Goal: Information Seeking & Learning: Find specific fact

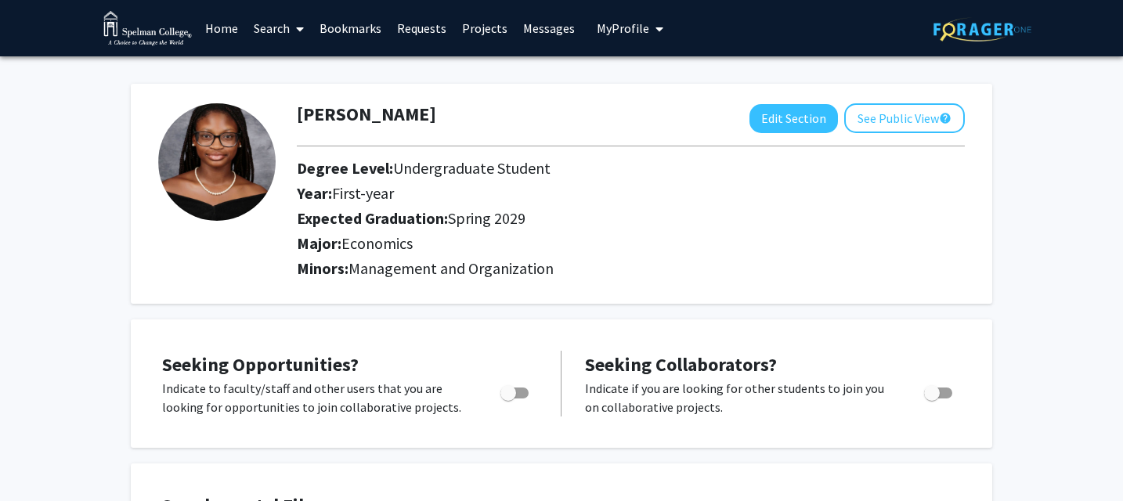
click at [271, 29] on link "Search" at bounding box center [279, 28] width 66 height 55
click at [302, 71] on span "Faculty/Staff" at bounding box center [303, 71] width 115 height 31
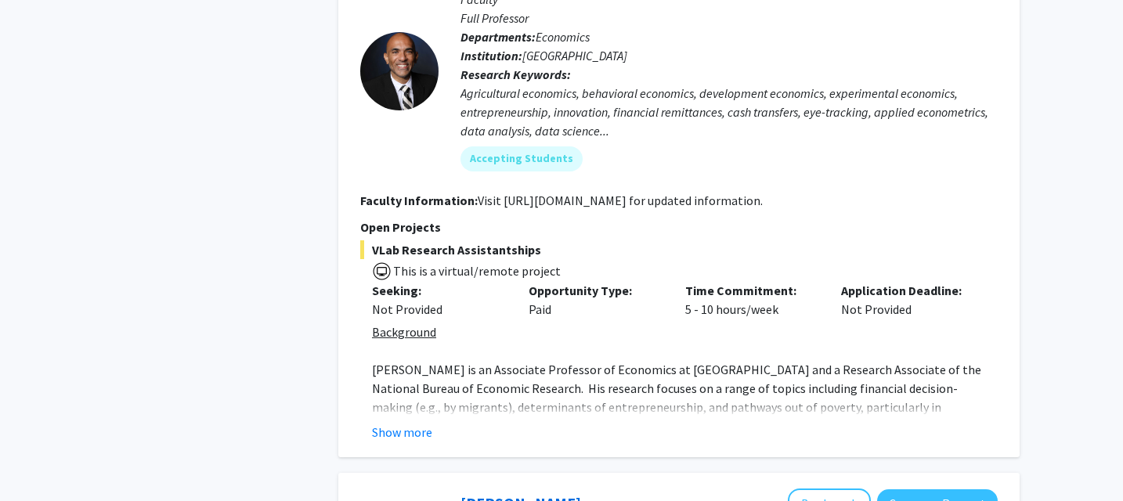
scroll to position [2865, 0]
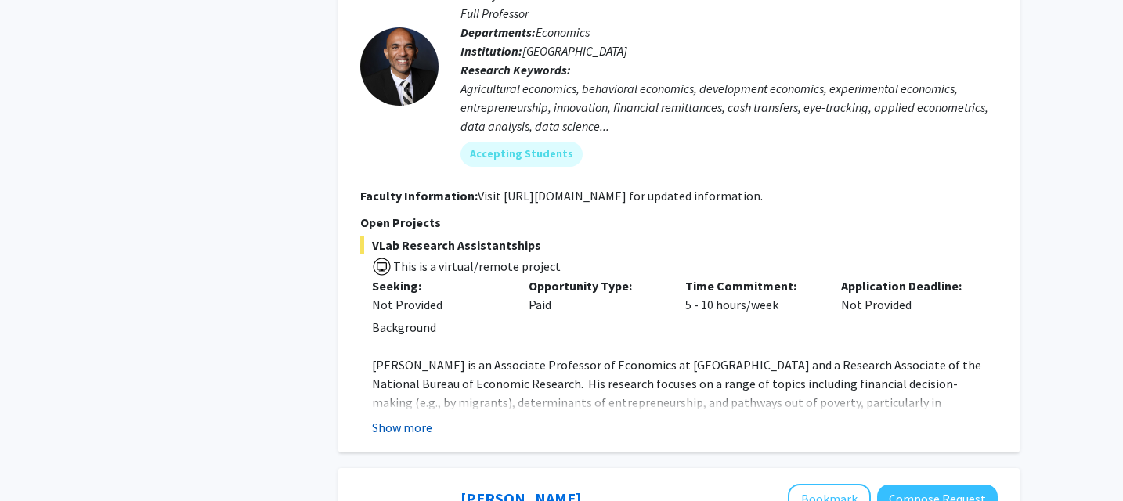
click at [394, 418] on button "Show more" at bounding box center [402, 427] width 60 height 19
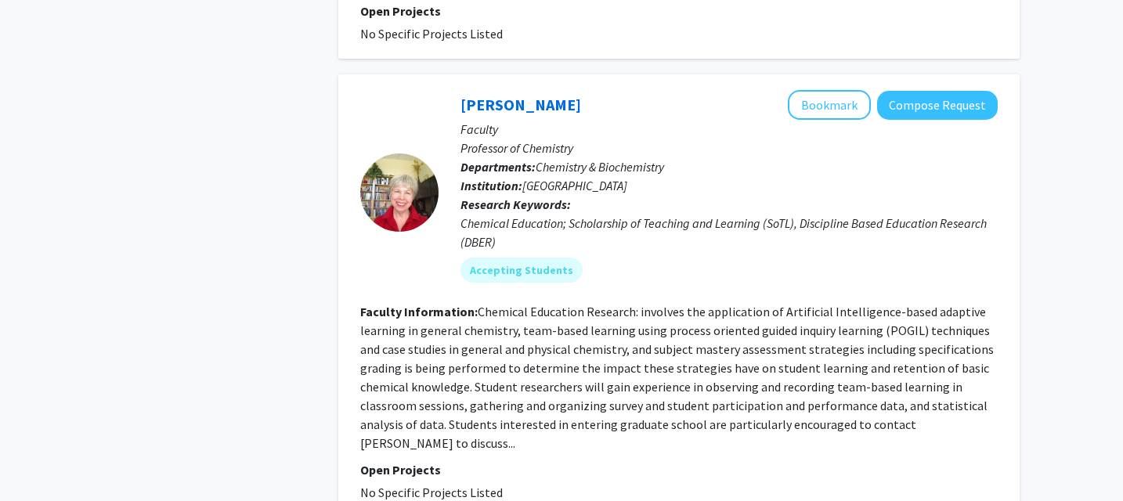
scroll to position [6062, 0]
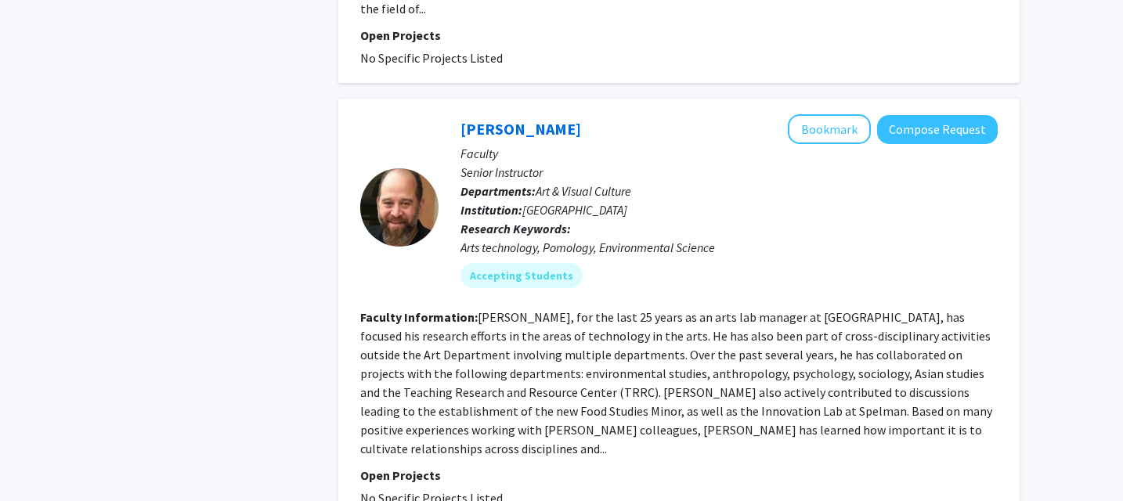
scroll to position [4073, 0]
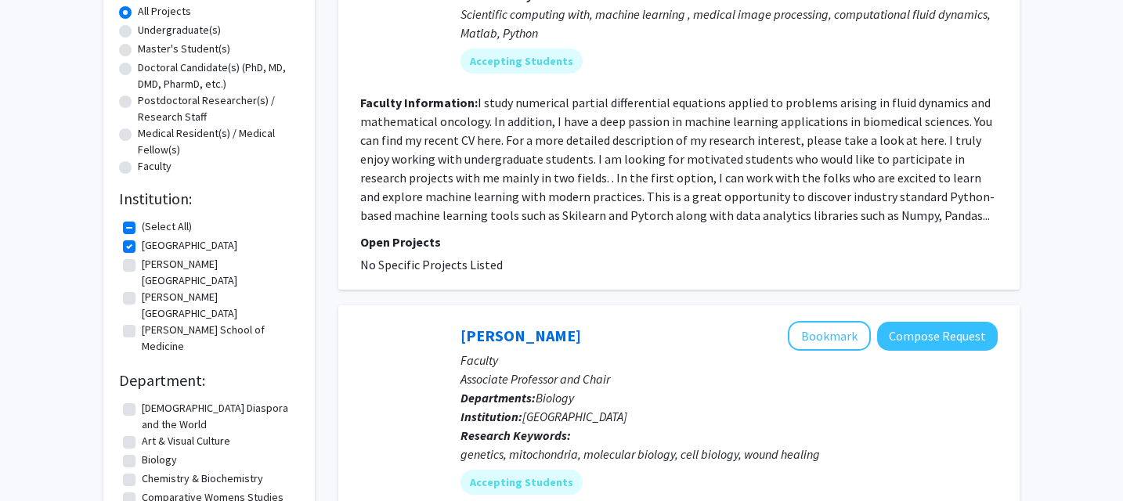
scroll to position [378, 0]
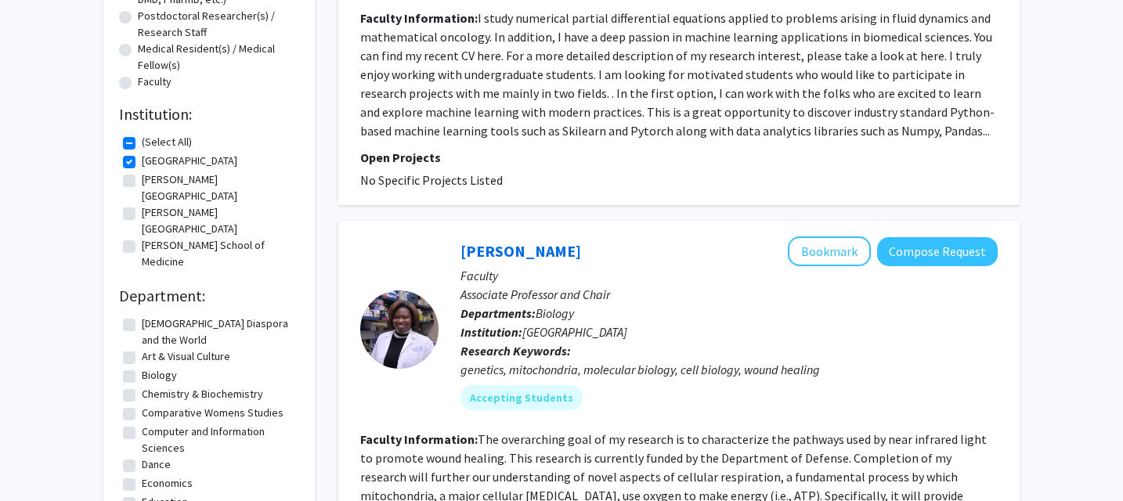
click at [142, 179] on label "[PERSON_NAME][GEOGRAPHIC_DATA]" at bounding box center [219, 188] width 154 height 33
click at [142, 179] on input "[PERSON_NAME][GEOGRAPHIC_DATA]" at bounding box center [147, 177] width 10 height 10
checkbox input "true"
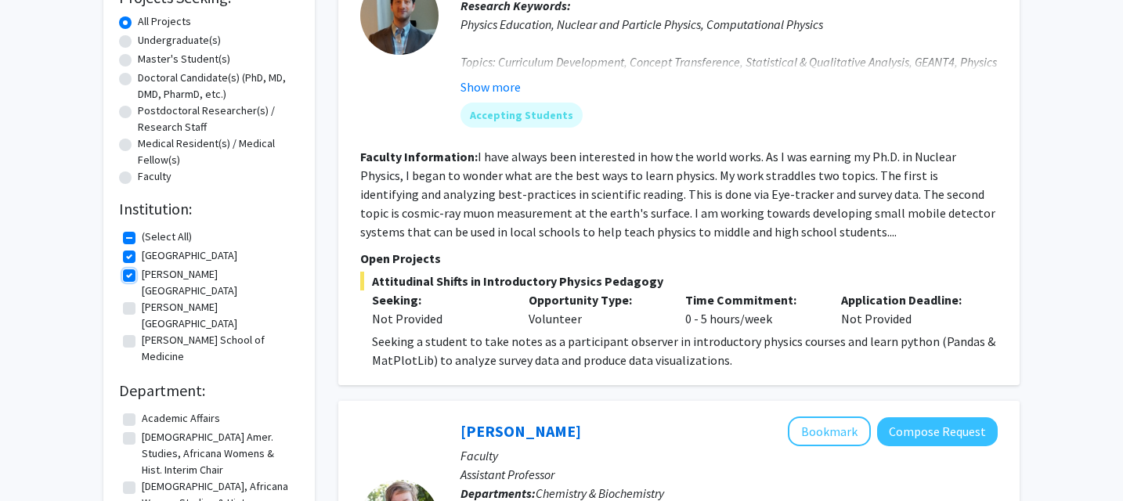
scroll to position [323, 0]
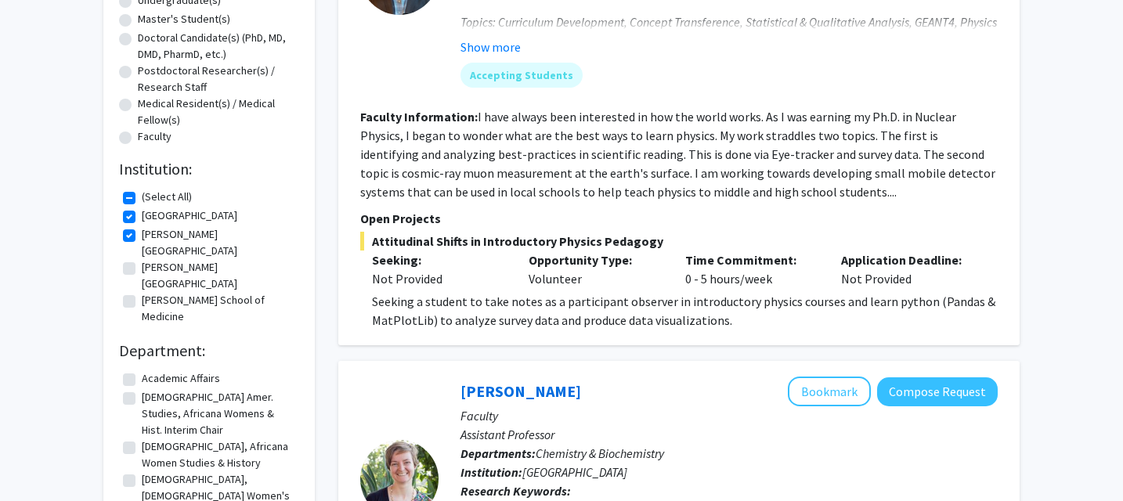
click at [142, 259] on label "[PERSON_NAME][GEOGRAPHIC_DATA]" at bounding box center [219, 275] width 154 height 33
click at [142, 259] on input "[PERSON_NAME][GEOGRAPHIC_DATA]" at bounding box center [147, 264] width 10 height 10
checkbox input "true"
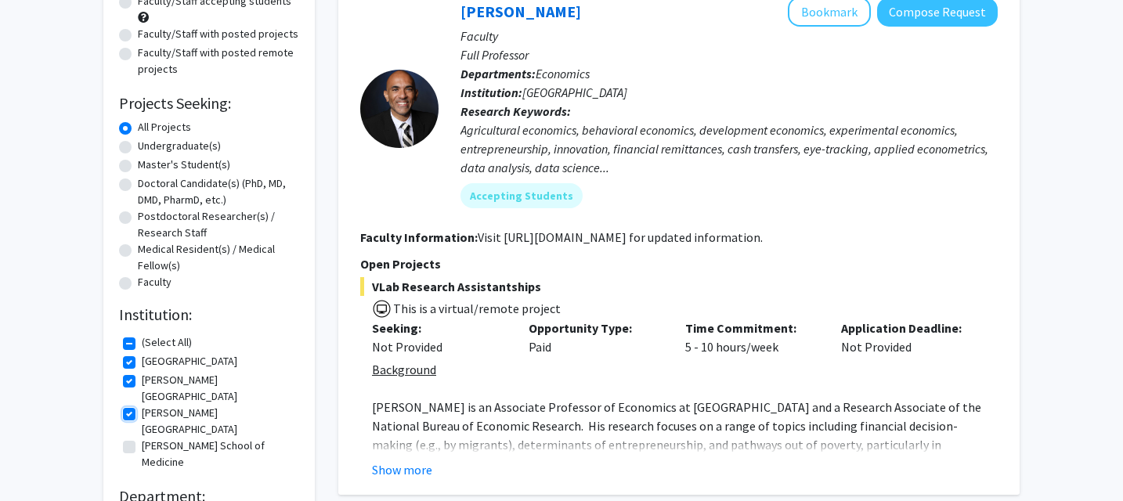
scroll to position [194, 0]
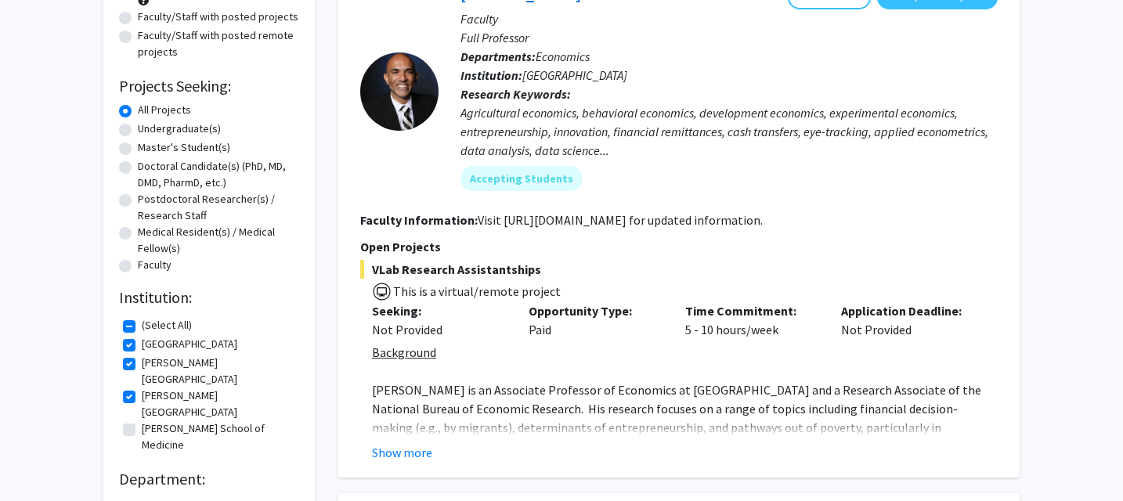
click at [138, 132] on label "Undergraduate(s)" at bounding box center [179, 129] width 83 height 16
click at [138, 131] on input "Undergraduate(s)" at bounding box center [143, 126] width 10 height 10
radio input "true"
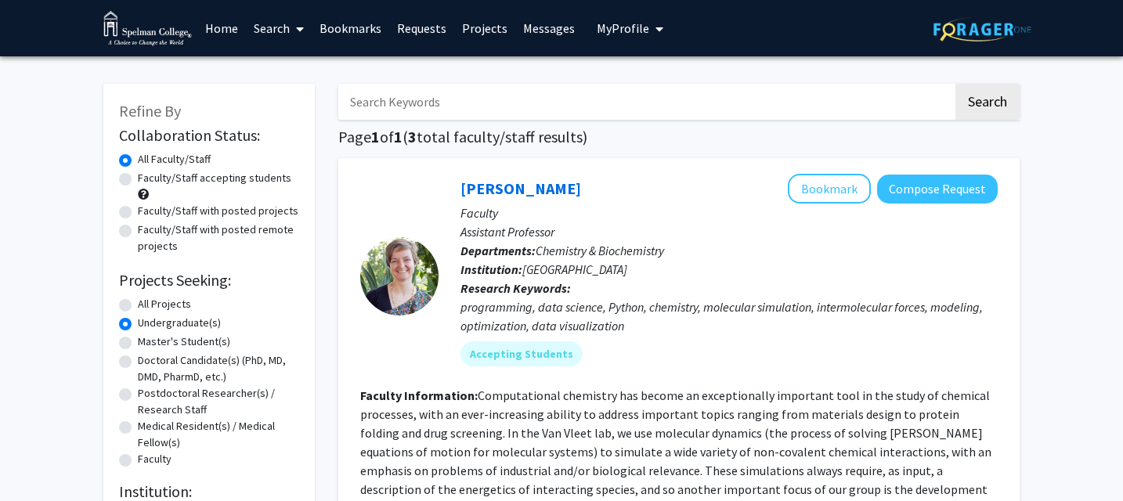
click at [468, 95] on input "Search Keywords" at bounding box center [645, 102] width 615 height 36
type input "economics"
click at [956, 84] on button "Search" at bounding box center [988, 102] width 64 height 36
radio input "true"
checkbox input "false"
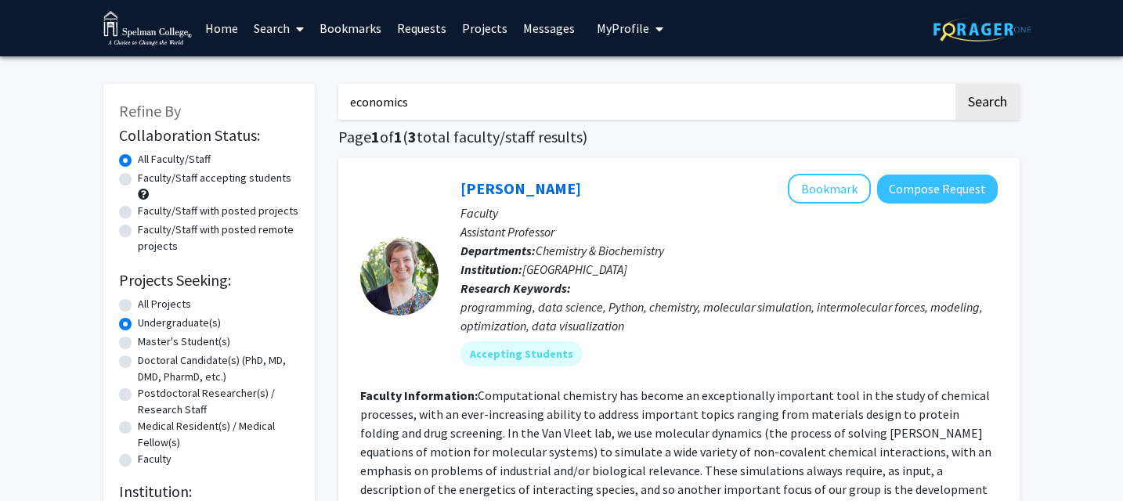
checkbox input "false"
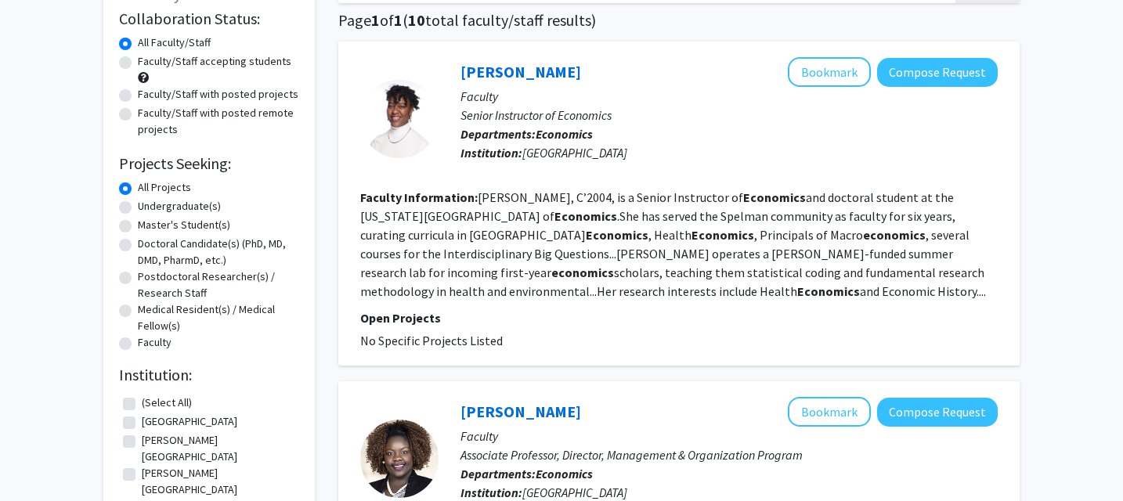
scroll to position [113, 0]
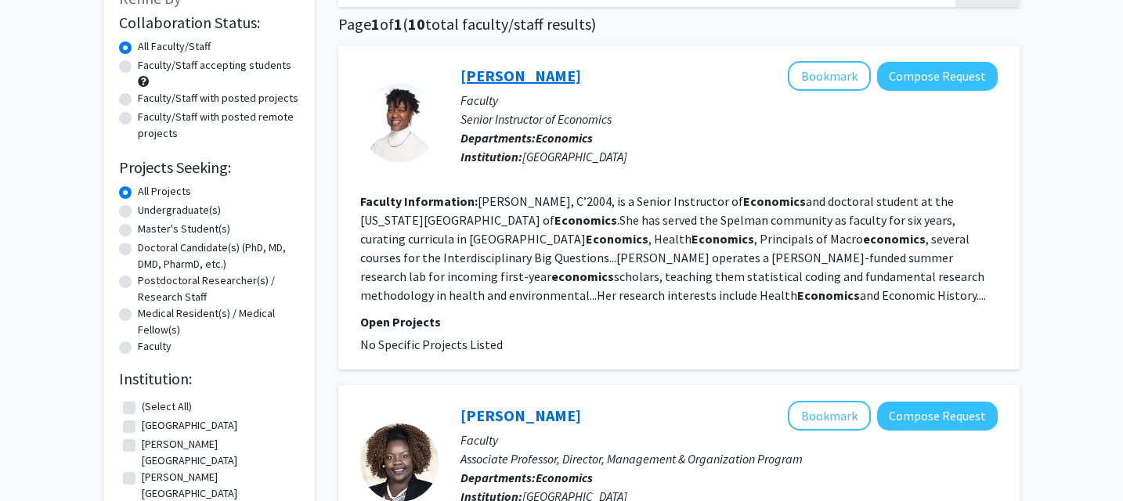
click at [563, 78] on link "[PERSON_NAME]" at bounding box center [521, 76] width 121 height 20
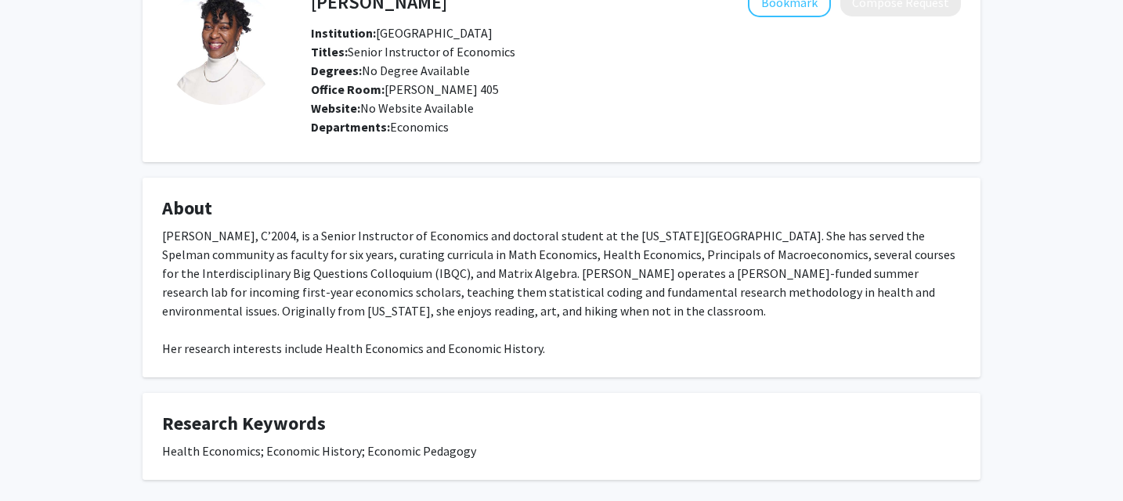
scroll to position [104, 0]
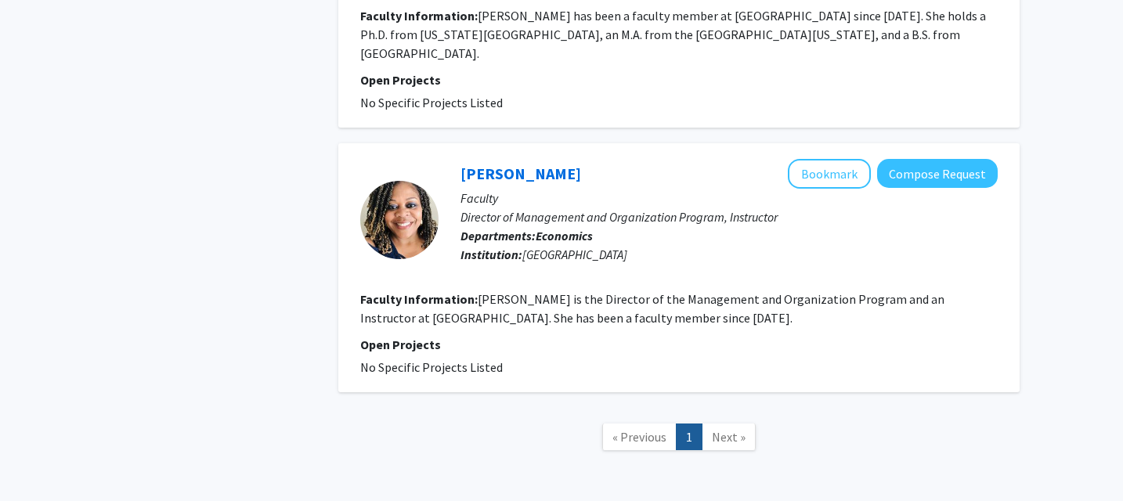
scroll to position [2877, 0]
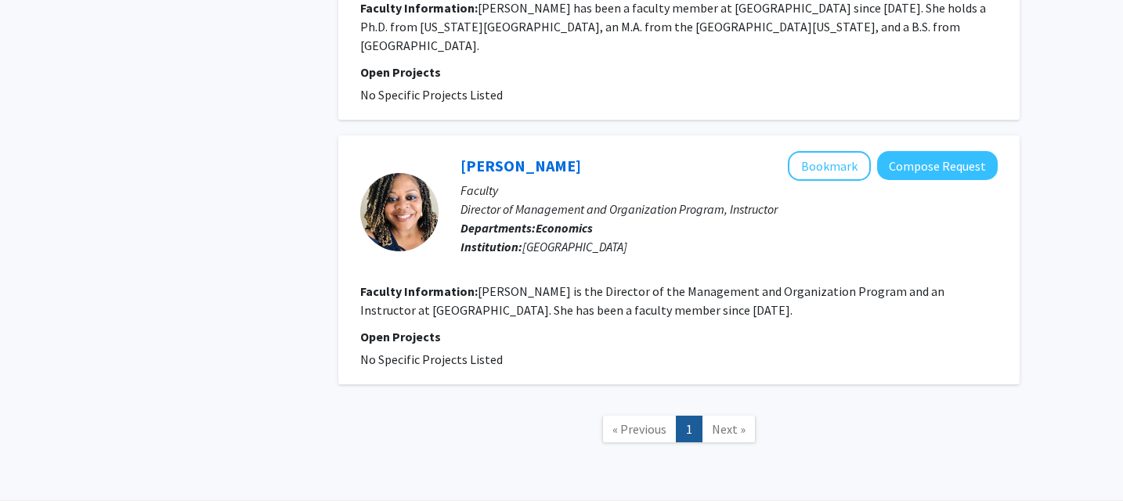
click at [724, 416] on link "Next »" at bounding box center [729, 429] width 54 height 27
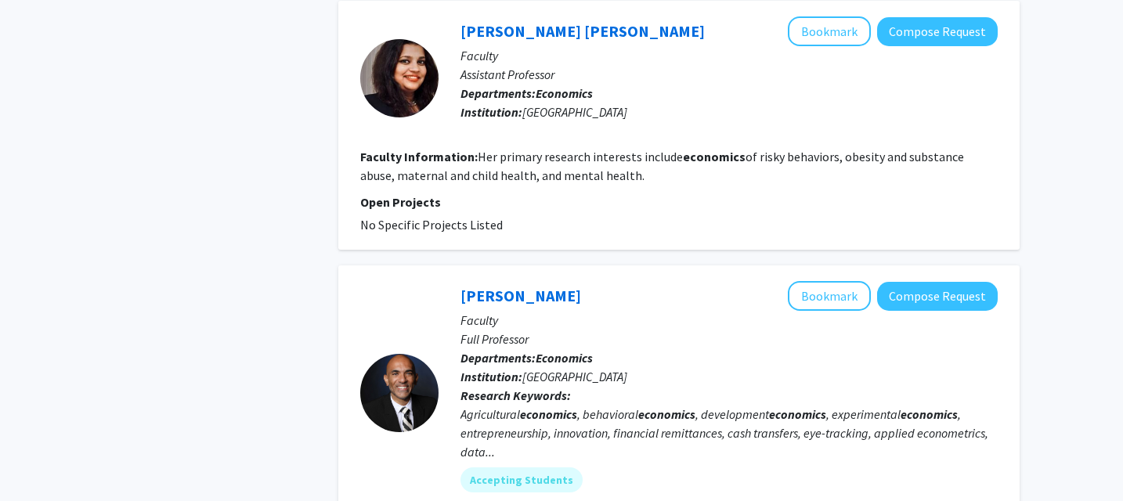
scroll to position [1050, 0]
